Goal: Check status: Check status

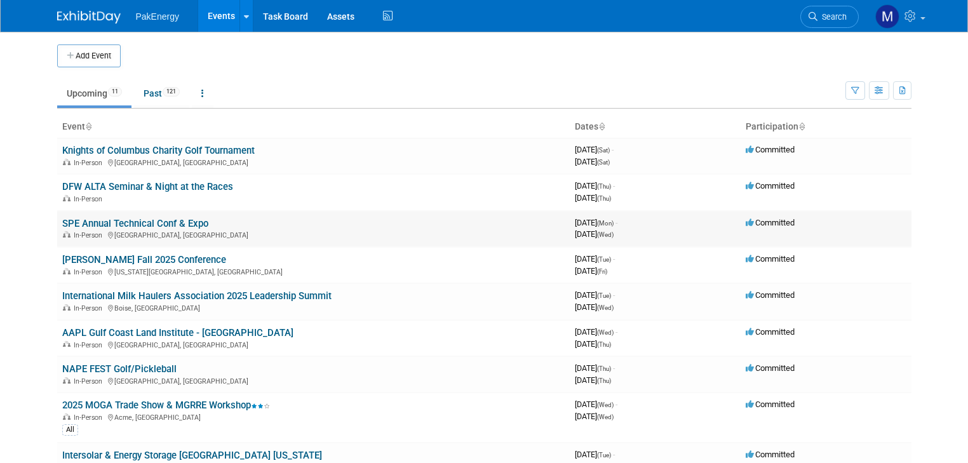
click at [105, 219] on link "SPE Annual Technical Conf & Expo" at bounding box center [135, 223] width 146 height 11
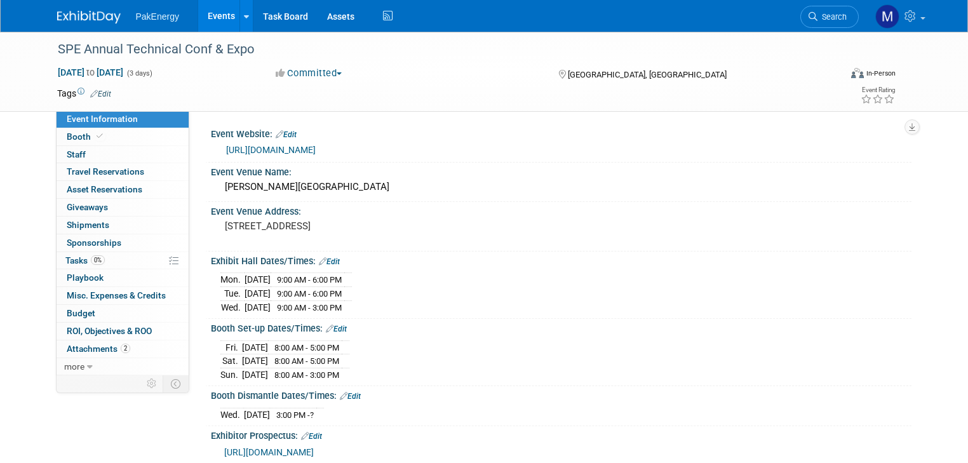
click at [337, 72] on span "button" at bounding box center [339, 73] width 5 height 3
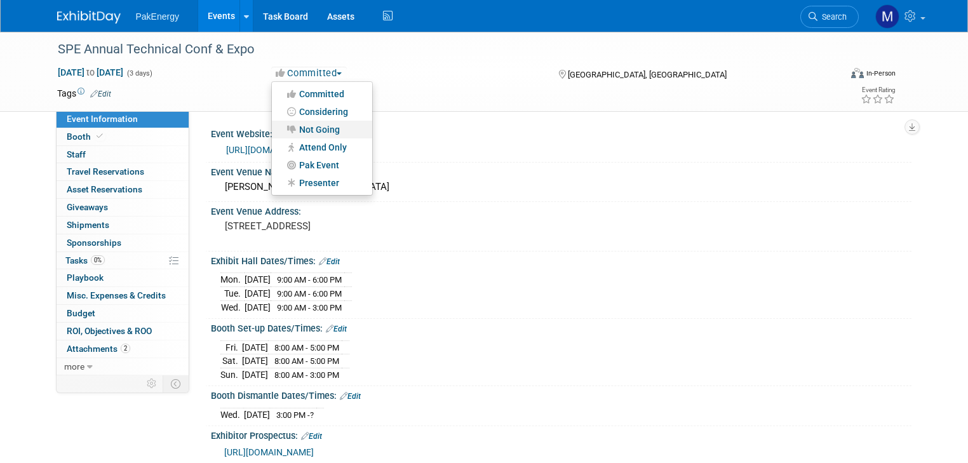
click at [319, 125] on link "Not Going" at bounding box center [322, 130] width 100 height 18
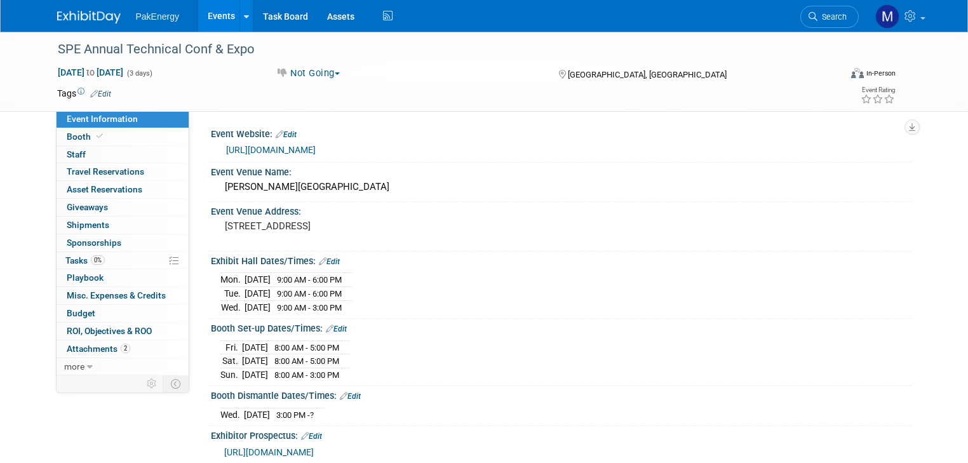
click at [208, 9] on link "Events" at bounding box center [221, 16] width 46 height 32
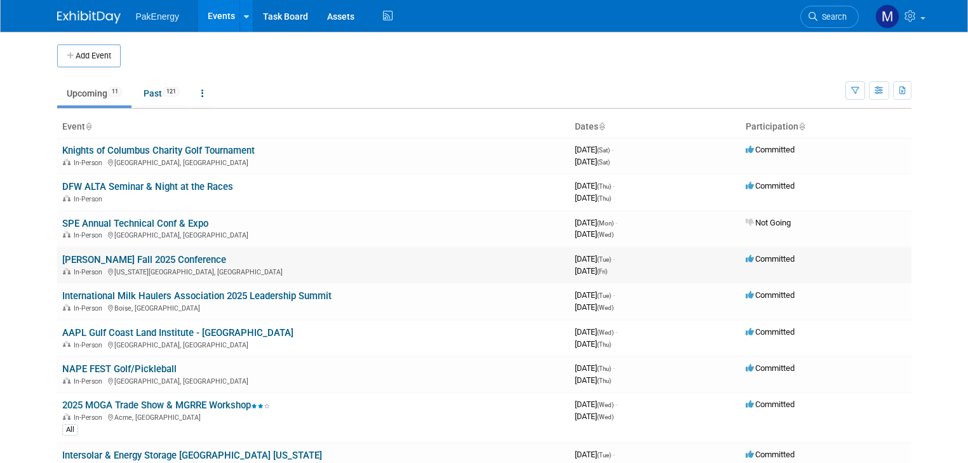
click at [117, 256] on link "[PERSON_NAME] Fall 2025 Conference" at bounding box center [144, 259] width 164 height 11
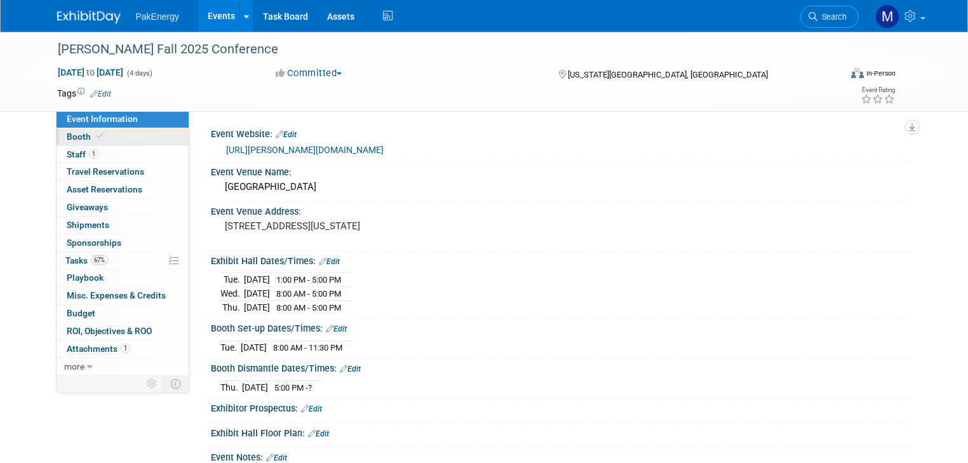
click at [67, 133] on span "Booth" at bounding box center [86, 137] width 39 height 10
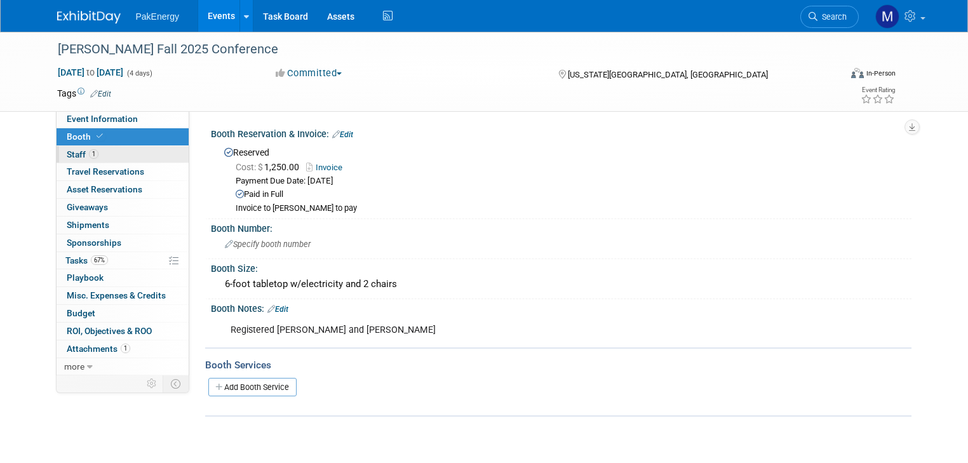
click at [64, 148] on link "1 Staff 1" at bounding box center [123, 154] width 132 height 17
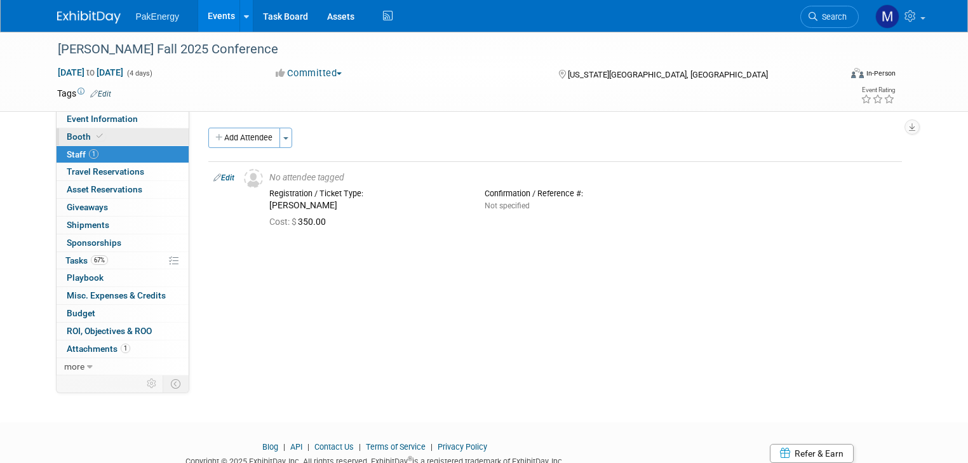
click at [67, 133] on span "Booth" at bounding box center [86, 137] width 39 height 10
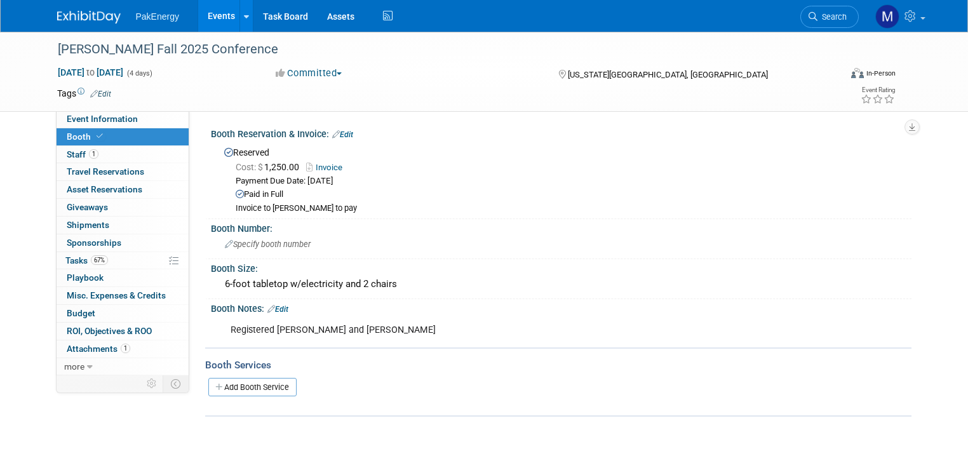
click at [323, 165] on link "Invoice" at bounding box center [327, 168] width 43 height 10
click at [65, 256] on span "Tasks 67%" at bounding box center [86, 260] width 43 height 10
